Goal: Task Accomplishment & Management: Use online tool/utility

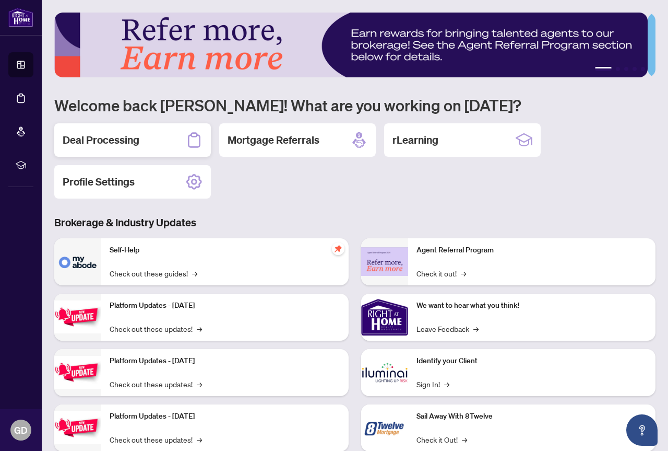
click at [111, 137] on h2 "Deal Processing" at bounding box center [101, 140] width 77 height 15
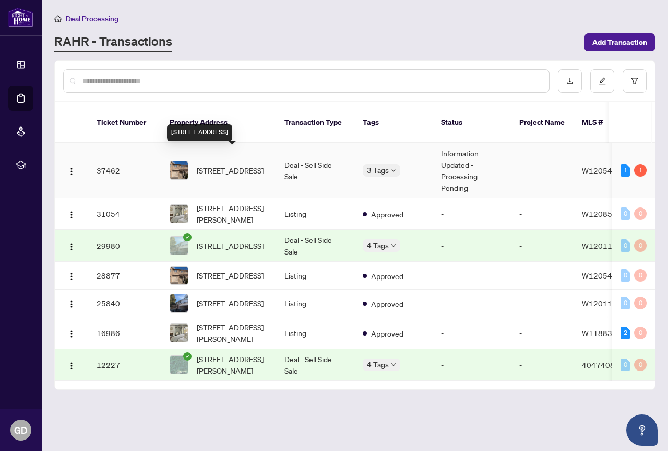
click at [211, 164] on span "[STREET_ADDRESS]" at bounding box center [230, 169] width 67 height 11
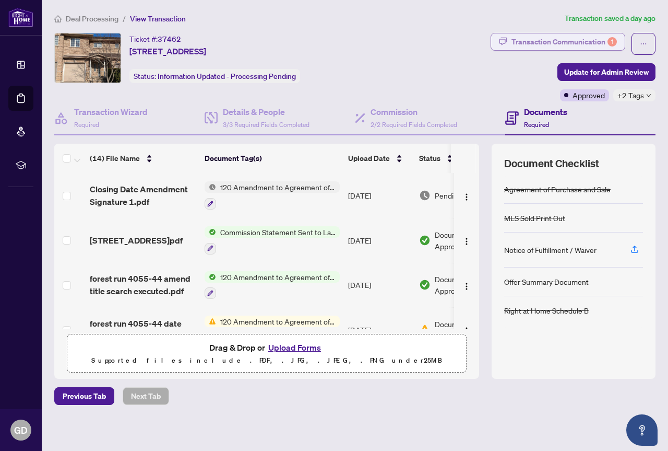
click at [568, 45] on div "Transaction Communication 1" at bounding box center [564, 41] width 105 height 17
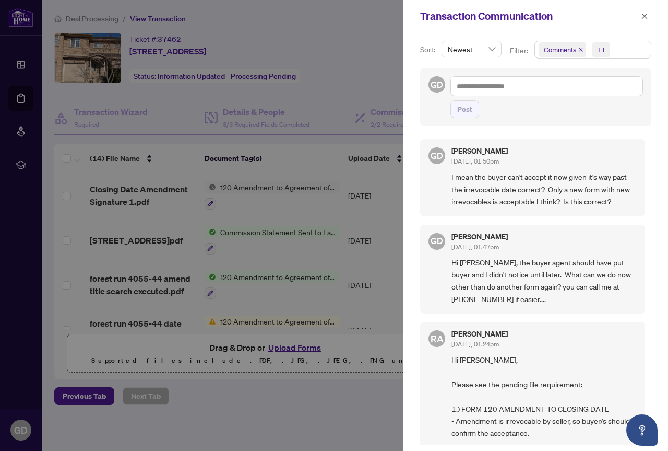
click at [598, 50] on div "+1" at bounding box center [601, 49] width 8 height 10
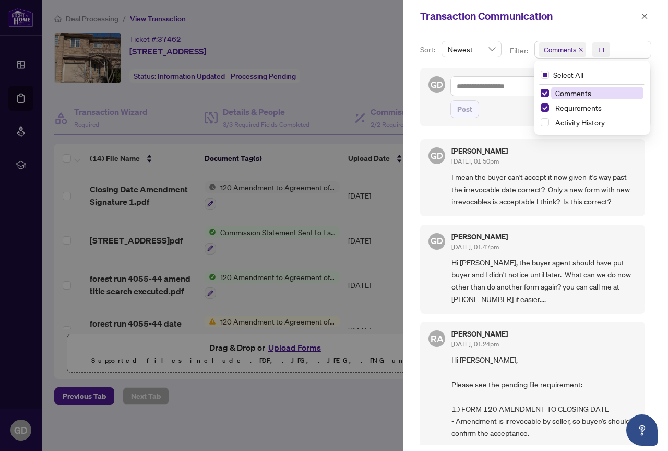
click at [271, 20] on div at bounding box center [334, 225] width 668 height 451
